Goal: Task Accomplishment & Management: Manage account settings

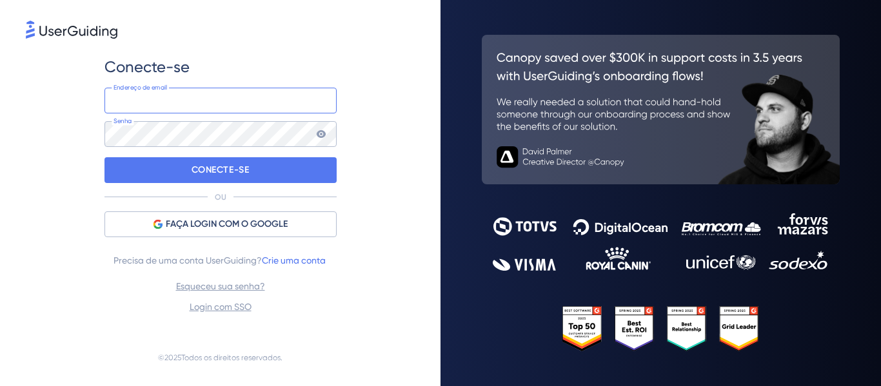
click at [151, 112] on input "email" at bounding box center [220, 101] width 232 height 26
type input "[PERSON_NAME][EMAIL_ADDRESS][DOMAIN_NAME]"
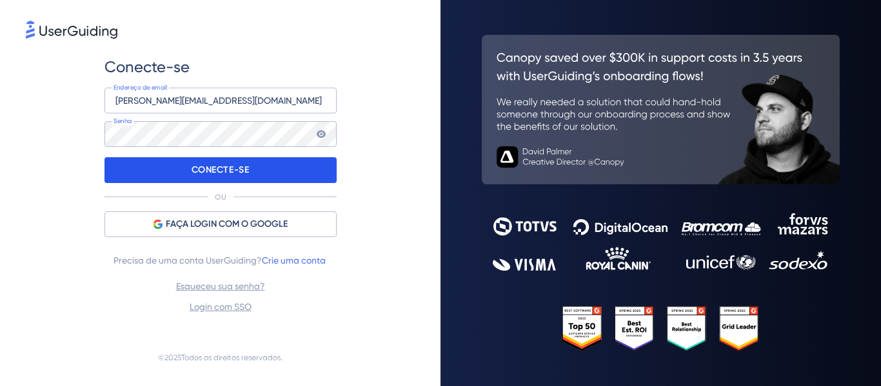
click at [217, 168] on font "CONECTE-SE" at bounding box center [220, 169] width 58 height 11
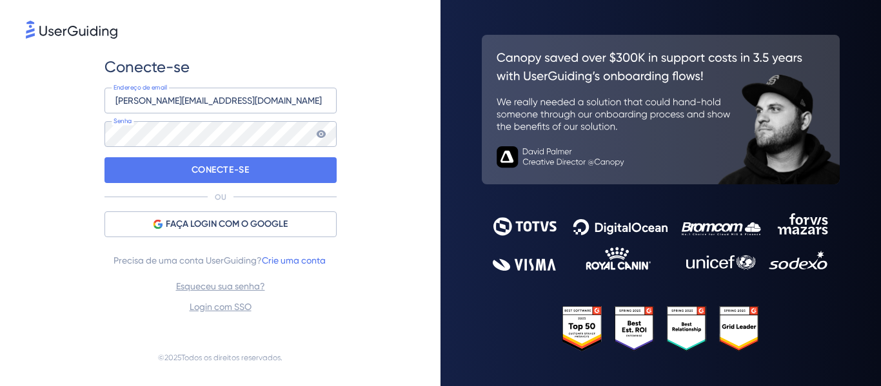
click at [318, 134] on icon at bounding box center [320, 134] width 9 height 8
click at [323, 132] on icon at bounding box center [320, 133] width 9 height 9
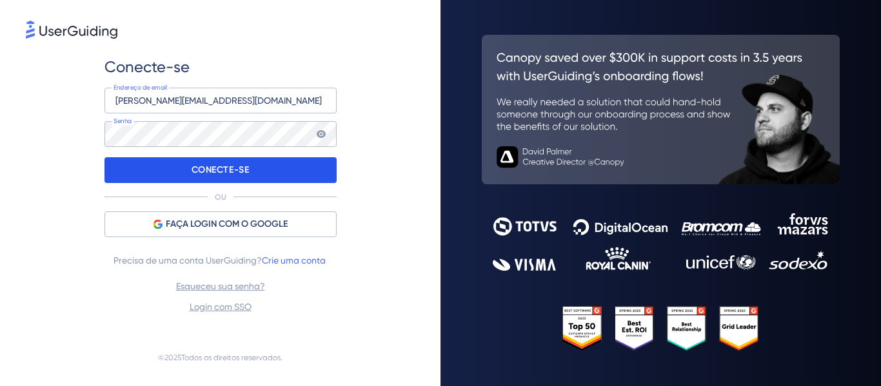
click at [288, 169] on div "CONECTE-SE" at bounding box center [220, 170] width 232 height 26
click at [221, 168] on font "CONECTE-SE" at bounding box center [220, 169] width 58 height 11
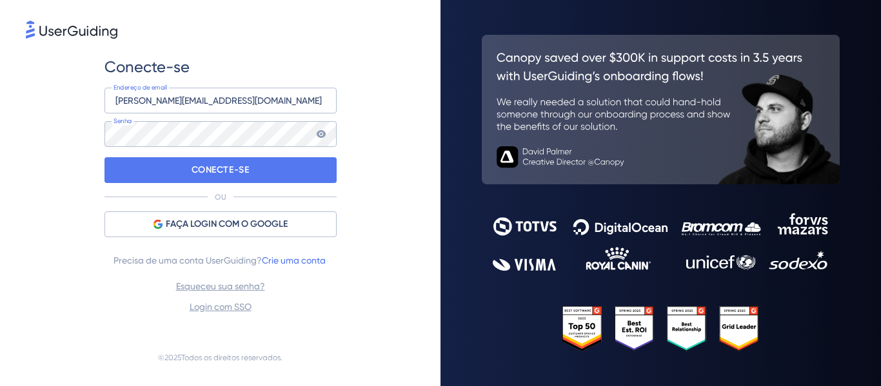
click at [322, 135] on icon at bounding box center [320, 134] width 9 height 8
click at [322, 135] on icon at bounding box center [320, 133] width 9 height 9
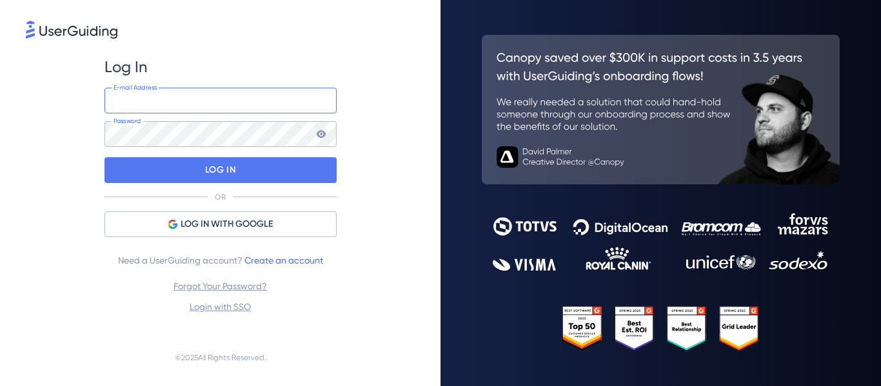
click at [188, 100] on input "email" at bounding box center [220, 101] width 232 height 26
type input "[PERSON_NAME][EMAIL_ADDRESS][DOMAIN_NAME]"
click at [324, 133] on icon at bounding box center [320, 134] width 9 height 8
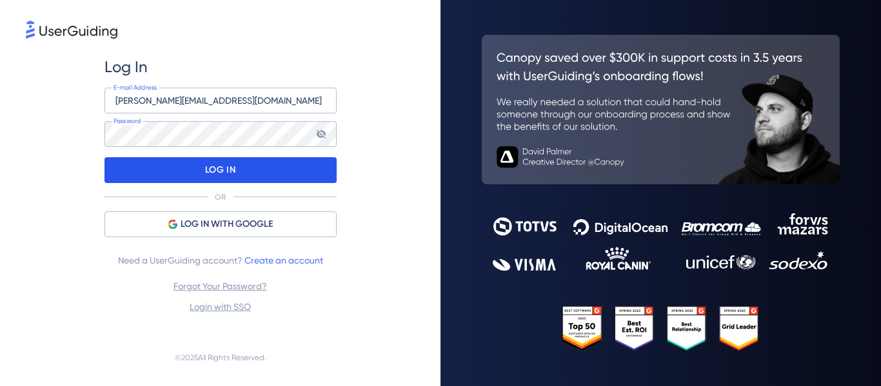
click at [250, 167] on div "LOG IN" at bounding box center [220, 170] width 232 height 26
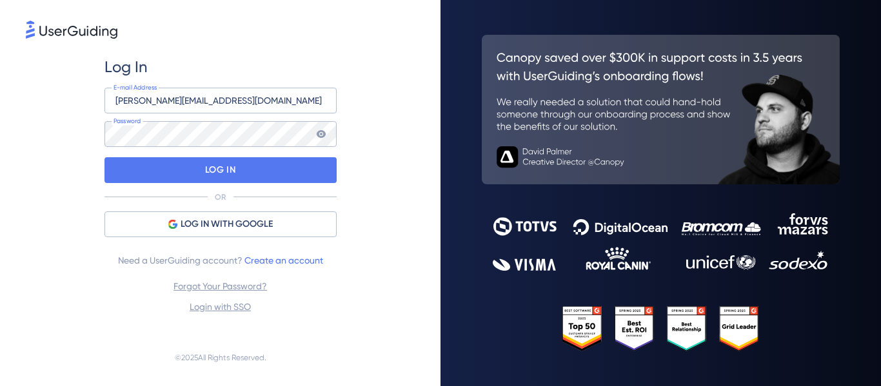
click at [317, 133] on icon at bounding box center [320, 134] width 9 height 8
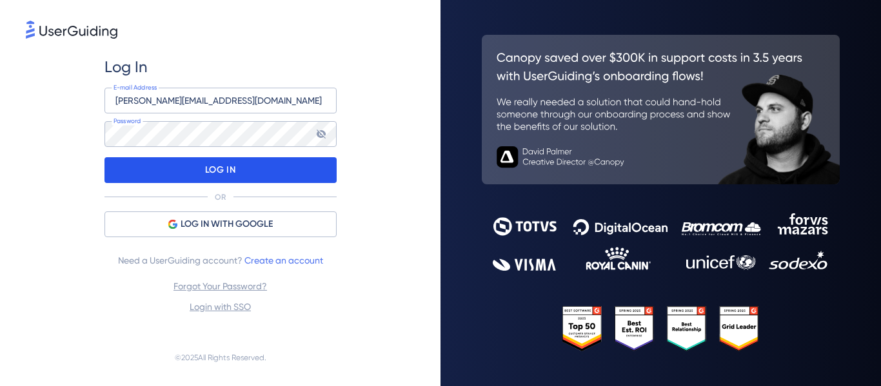
click at [218, 170] on p "LOG IN" at bounding box center [220, 170] width 30 height 21
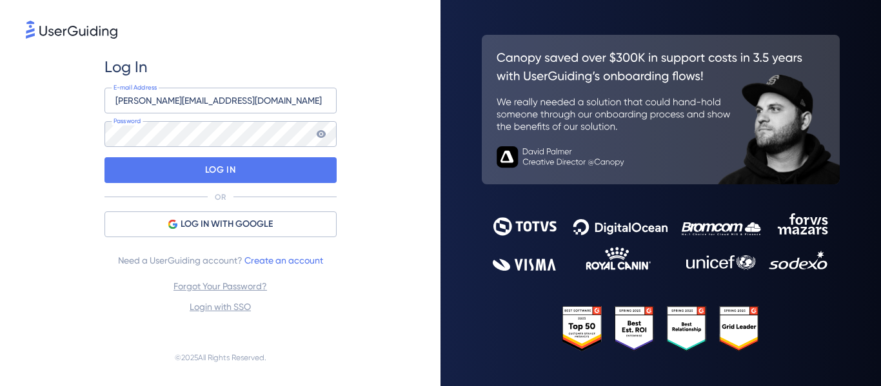
click at [318, 137] on icon at bounding box center [321, 134] width 10 height 10
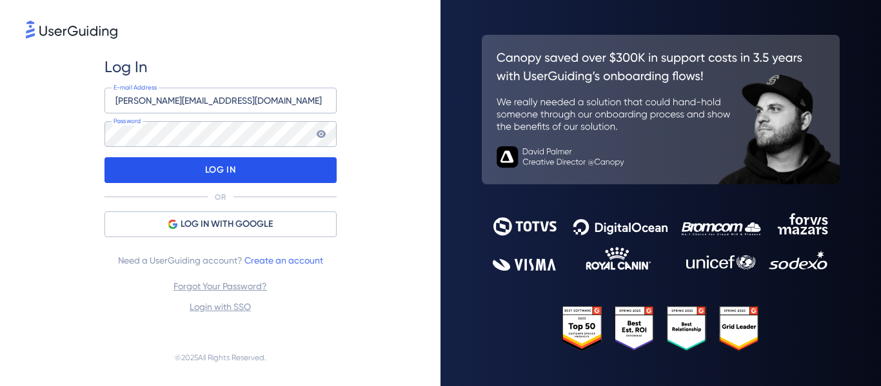
click at [198, 170] on div "LOG IN" at bounding box center [220, 170] width 232 height 26
click at [221, 168] on p "LOG IN" at bounding box center [220, 170] width 30 height 21
